Goal: Information Seeking & Learning: Learn about a topic

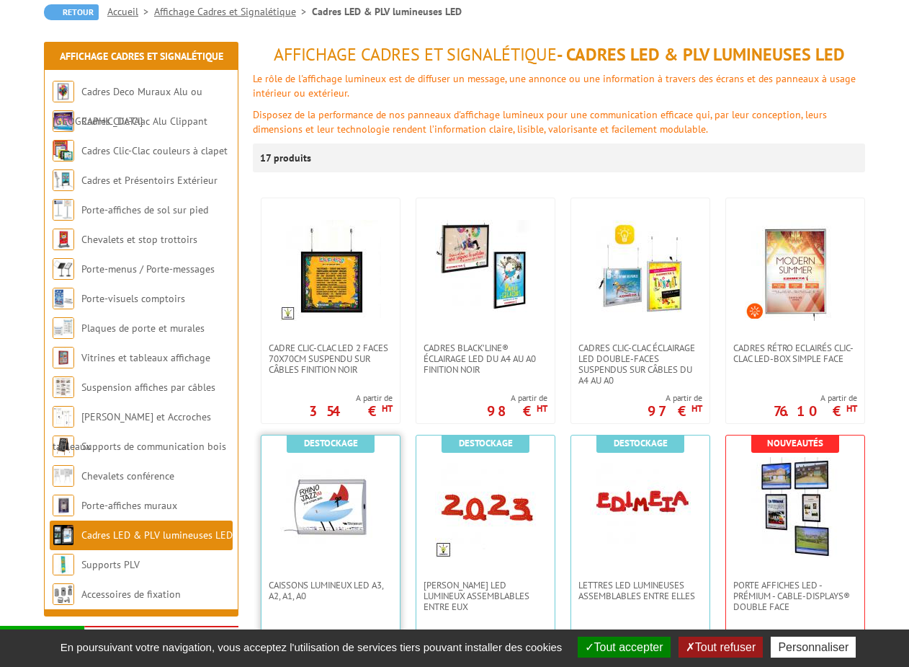
scroll to position [216, 0]
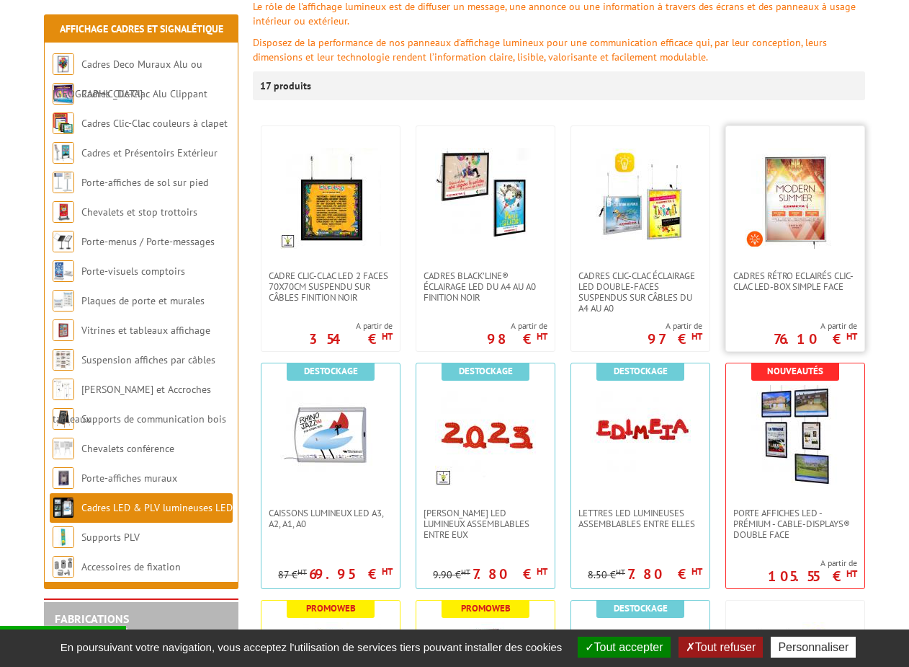
click at [801, 247] on img at bounding box center [795, 198] width 101 height 101
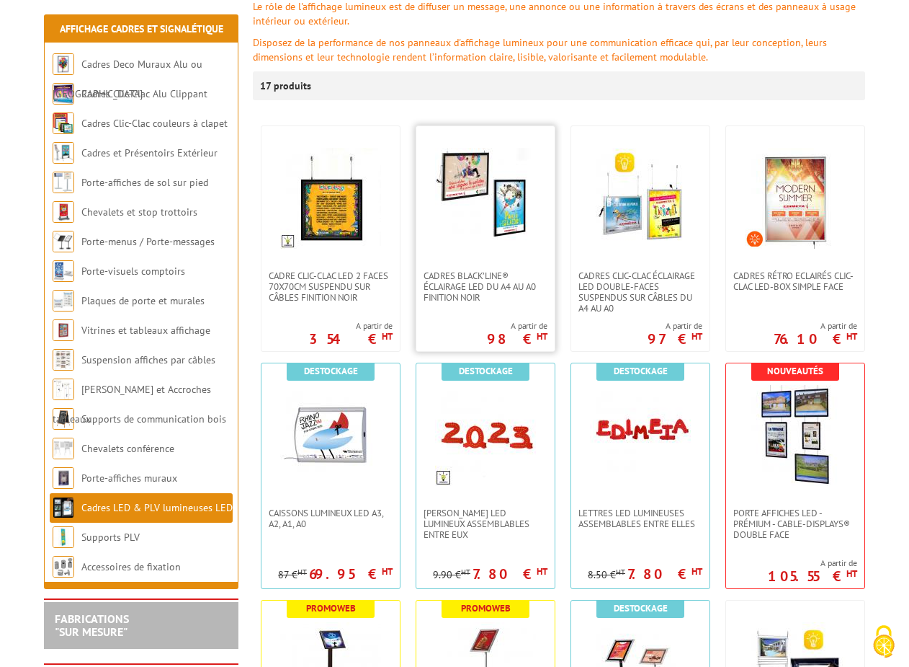
scroll to position [288, 0]
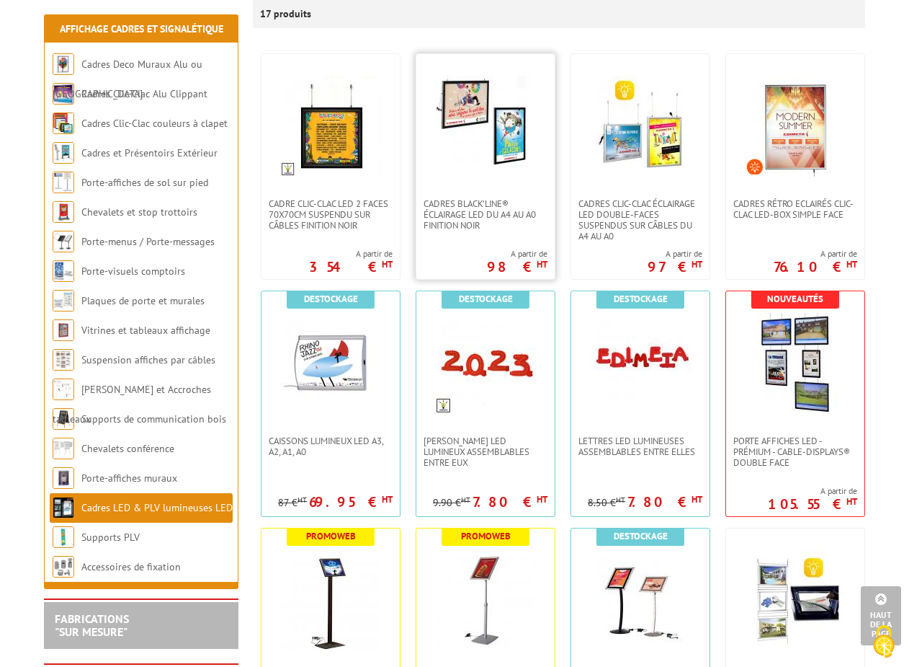
click at [458, 111] on img at bounding box center [485, 126] width 101 height 101
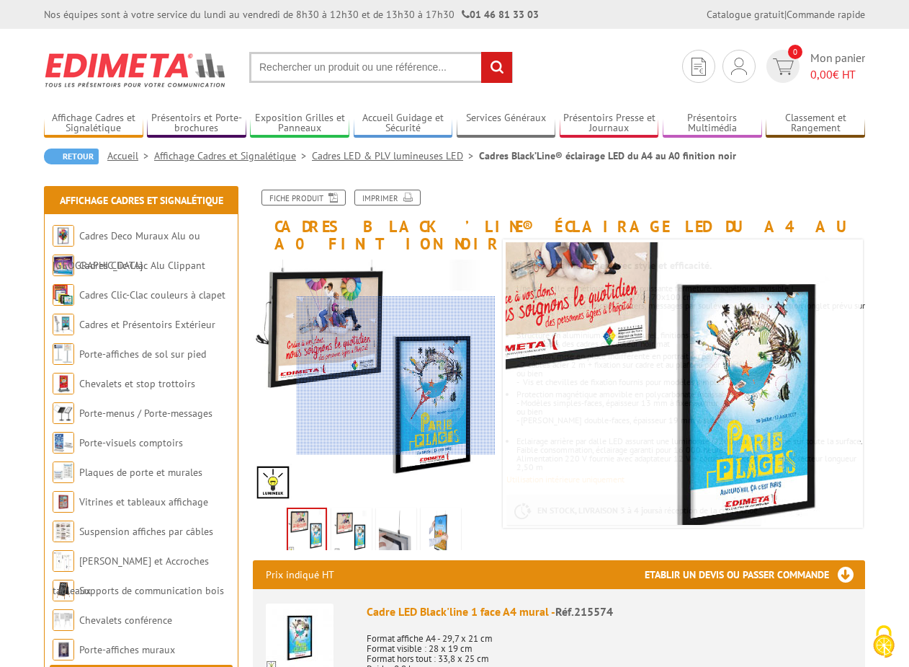
scroll to position [72, 0]
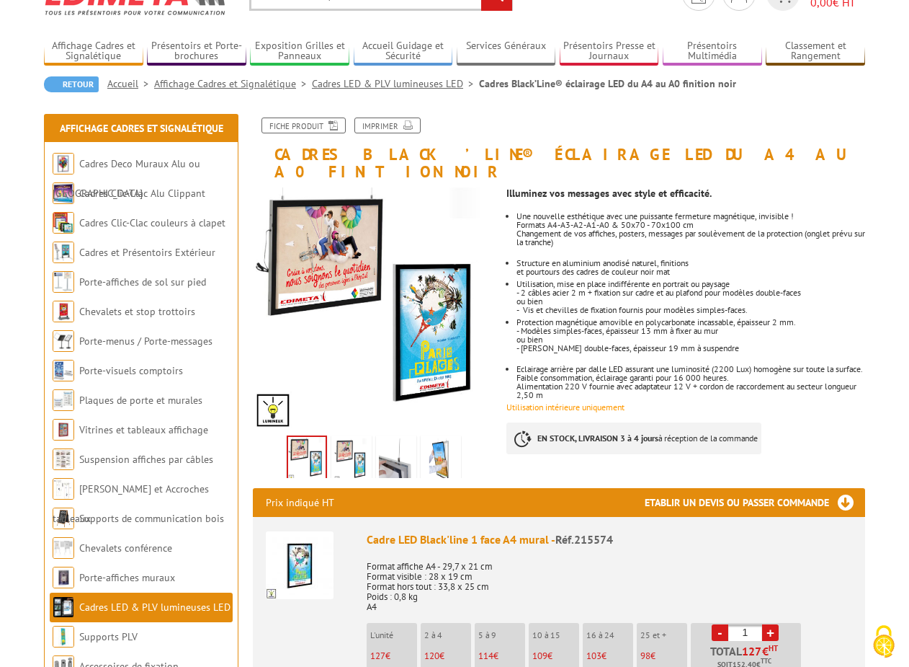
click at [397, 450] on img at bounding box center [396, 460] width 35 height 45
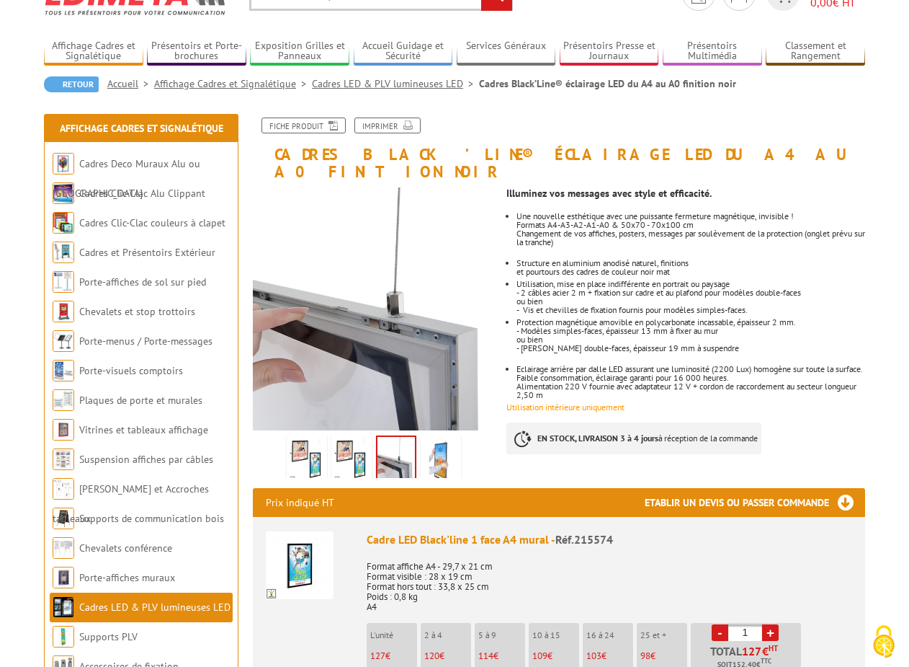
click at [443, 443] on img at bounding box center [441, 460] width 35 height 45
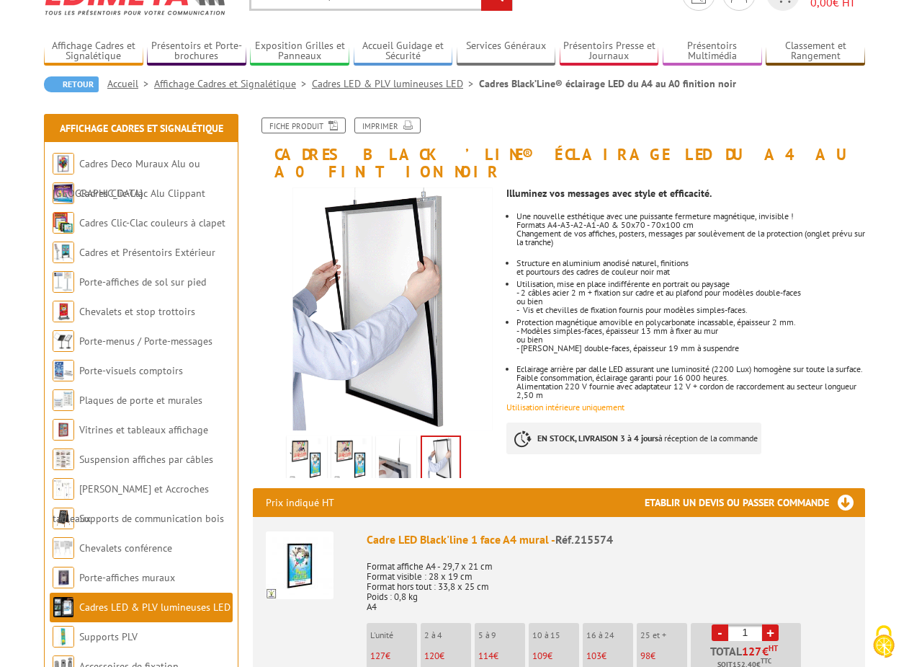
scroll to position [0, 0]
